Goal: Find specific page/section: Find specific page/section

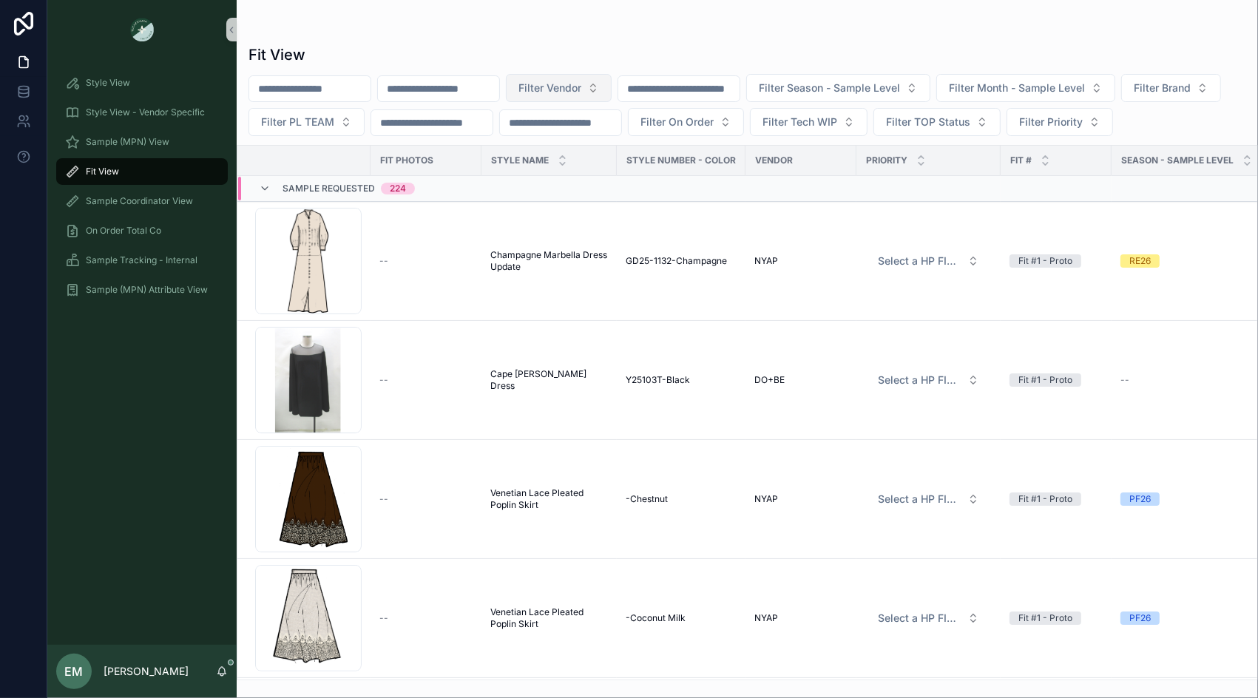
click at [567, 81] on span "Filter Vendor" at bounding box center [549, 88] width 63 height 15
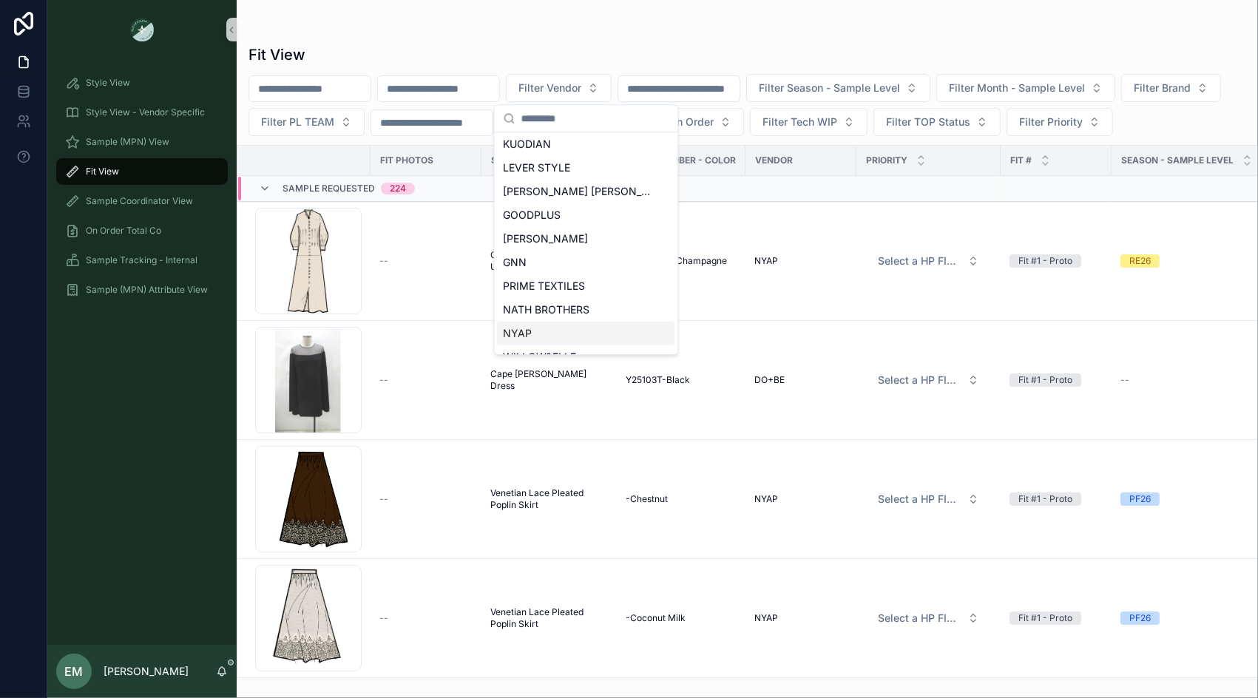
scroll to position [649, 0]
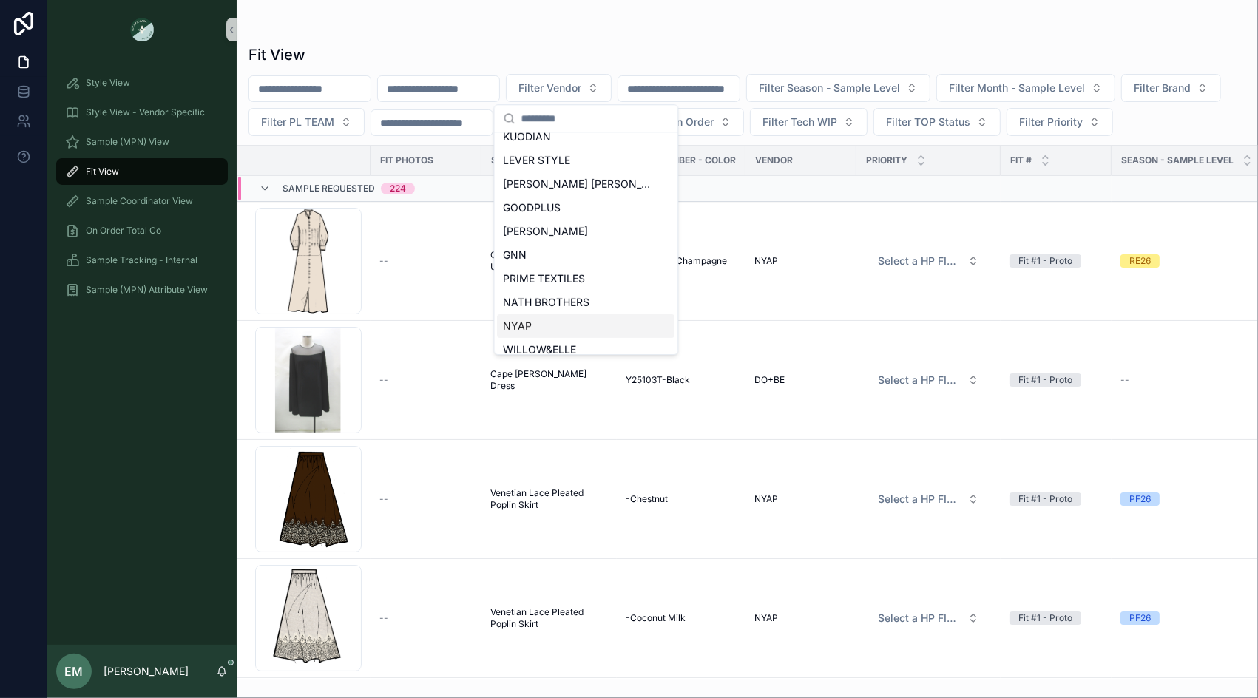
click at [561, 329] on div "NYAP" at bounding box center [586, 326] width 177 height 24
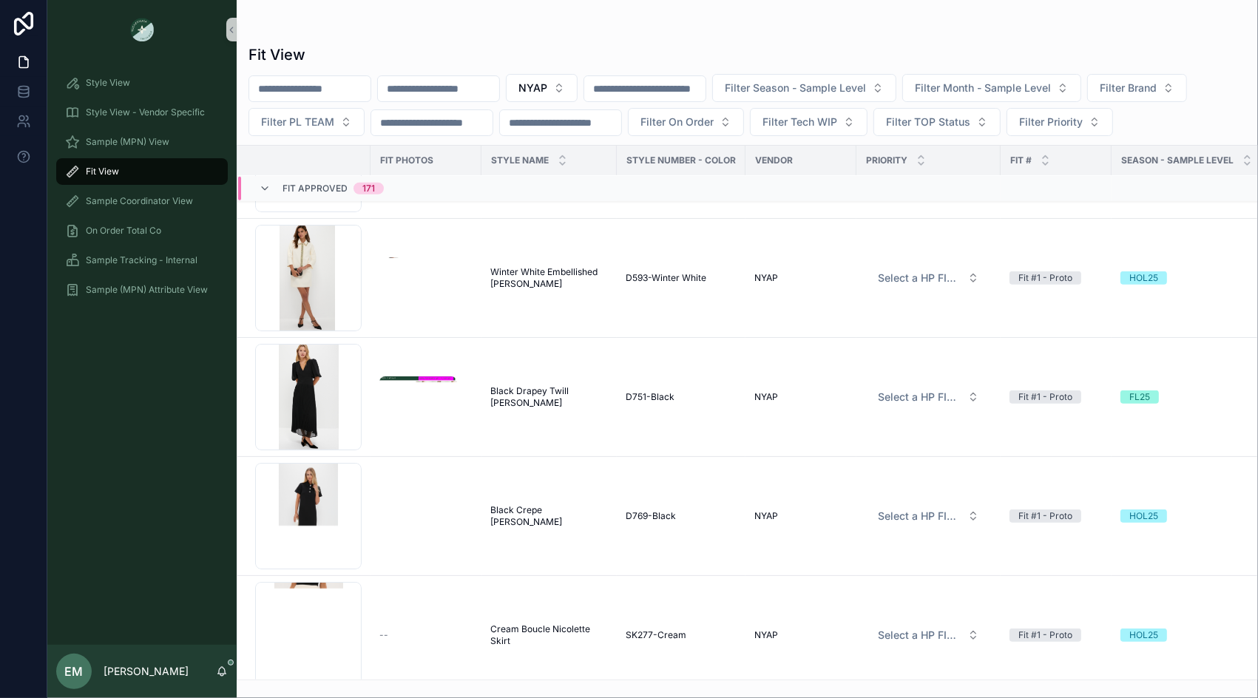
scroll to position [51664, 0]
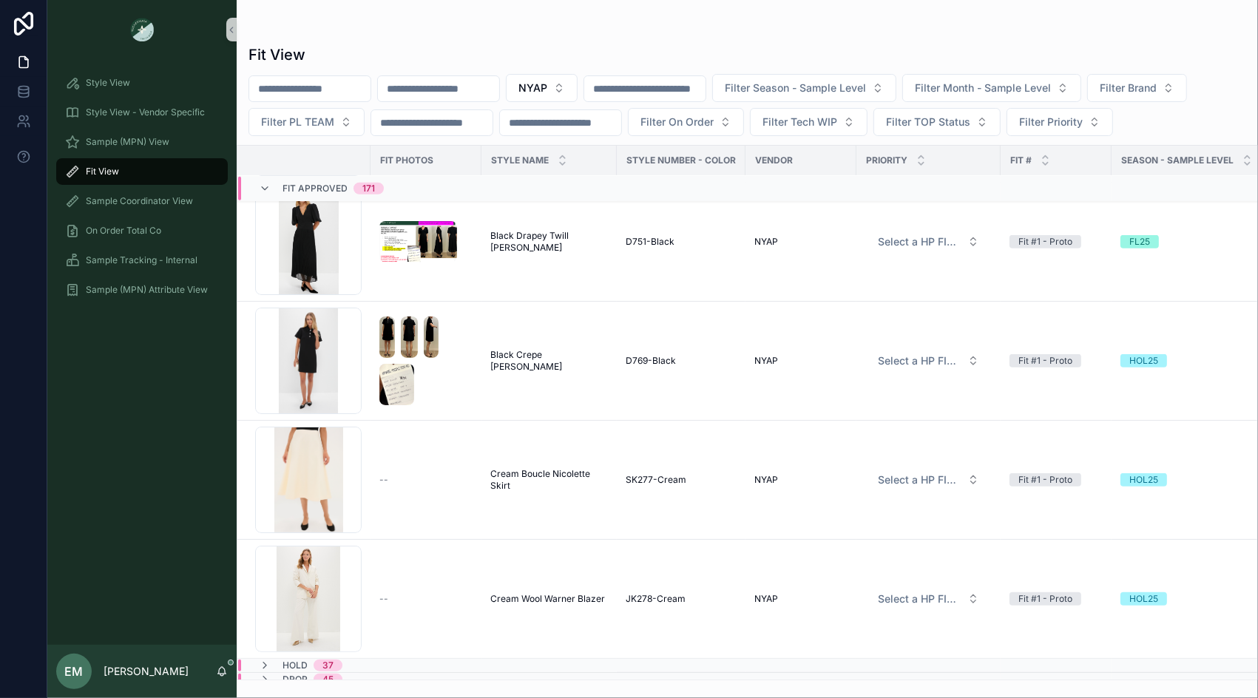
click at [377, 660] on div "HOLD 37" at bounding box center [427, 666] width 378 height 12
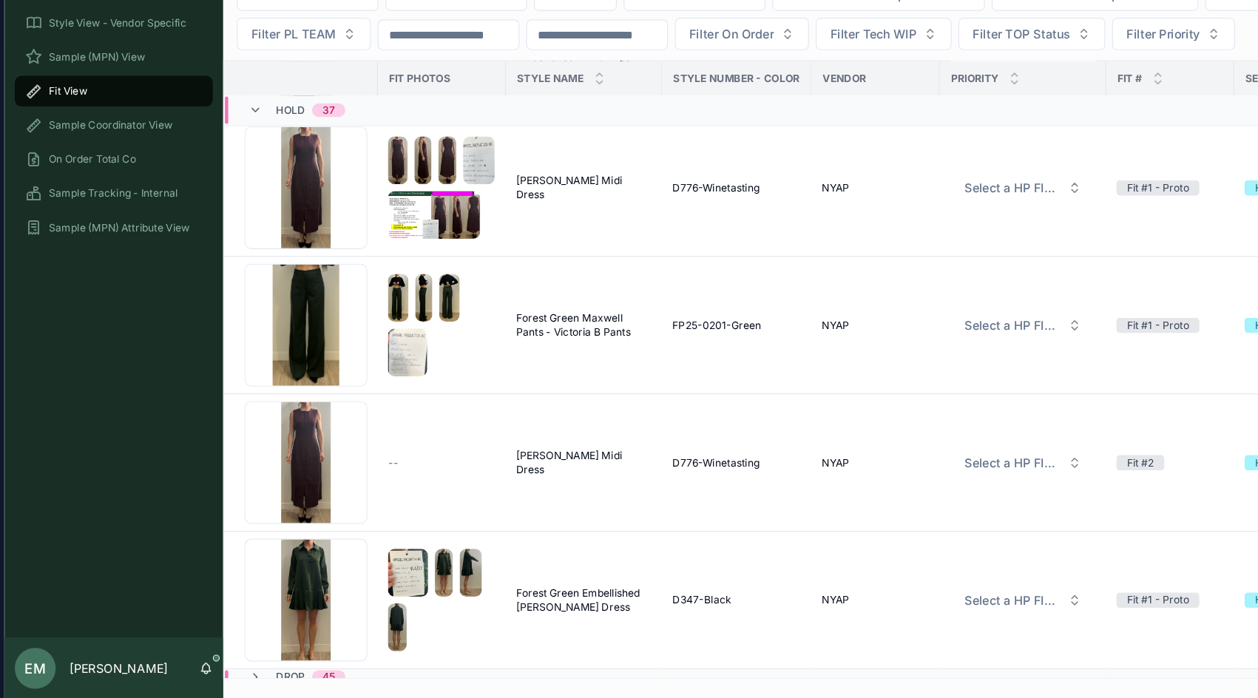
scroll to position [0, 0]
click at [365, 675] on div "Drop 45" at bounding box center [427, 679] width 378 height 12
